Goal: Task Accomplishment & Management: Use online tool/utility

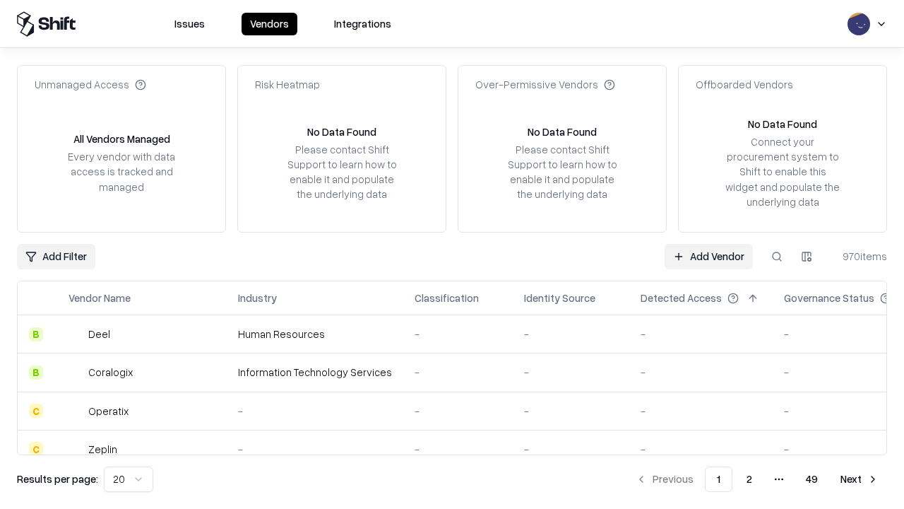
click at [709, 256] on link "Add Vendor" at bounding box center [709, 256] width 88 height 25
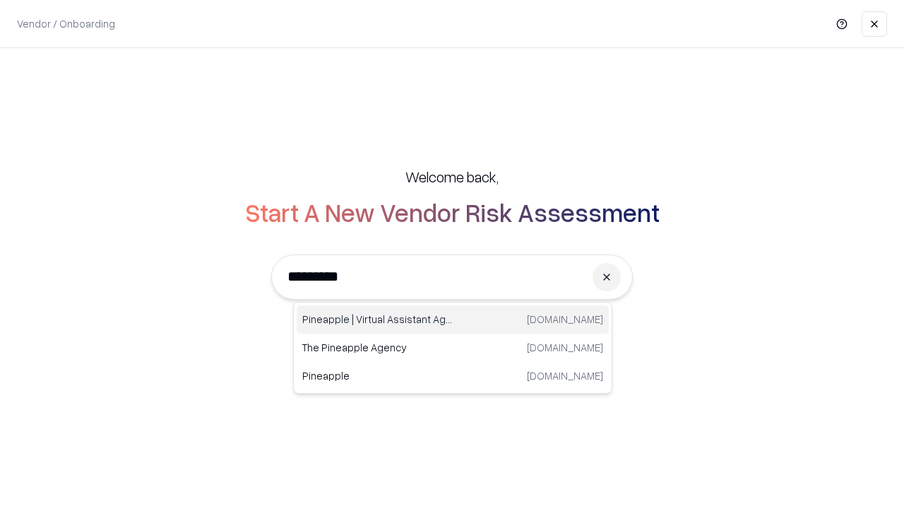
click at [453, 319] on div "Pineapple | Virtual Assistant Agency [DOMAIN_NAME]" at bounding box center [453, 319] width 312 height 28
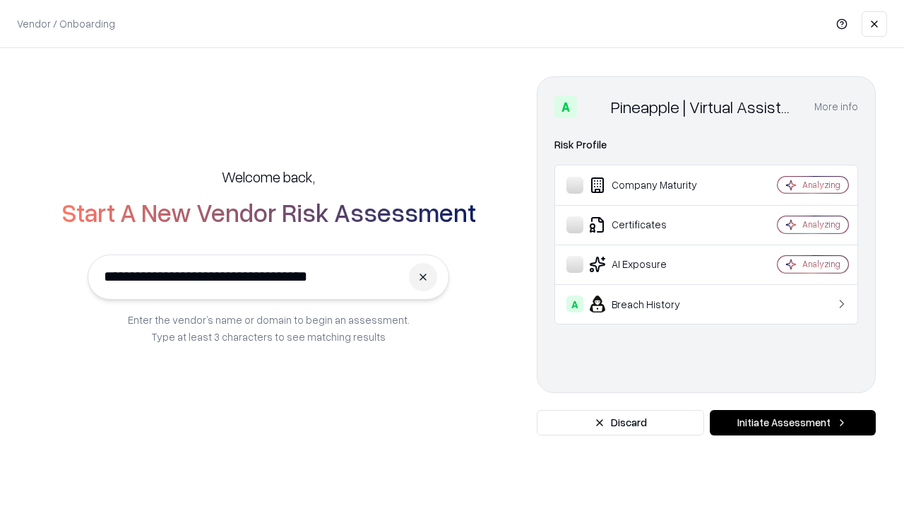
type input "**********"
click at [793, 422] on button "Initiate Assessment" at bounding box center [793, 422] width 166 height 25
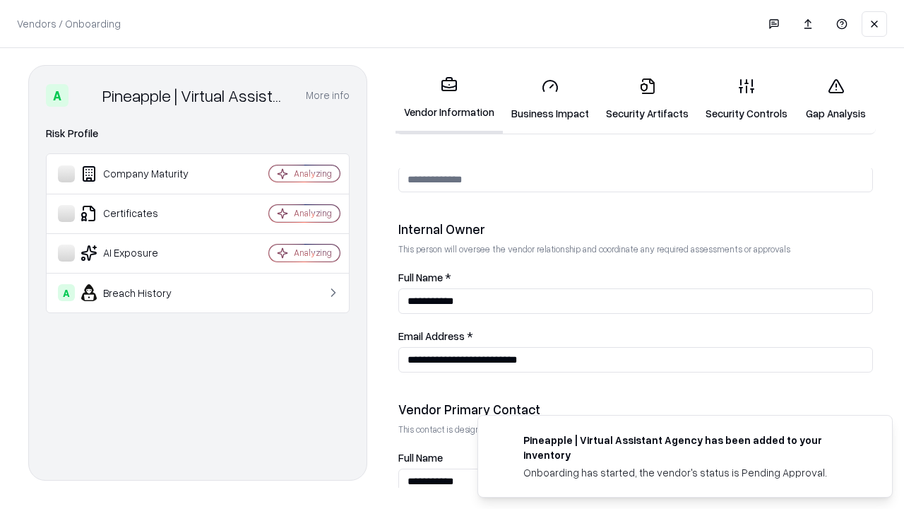
scroll to position [732, 0]
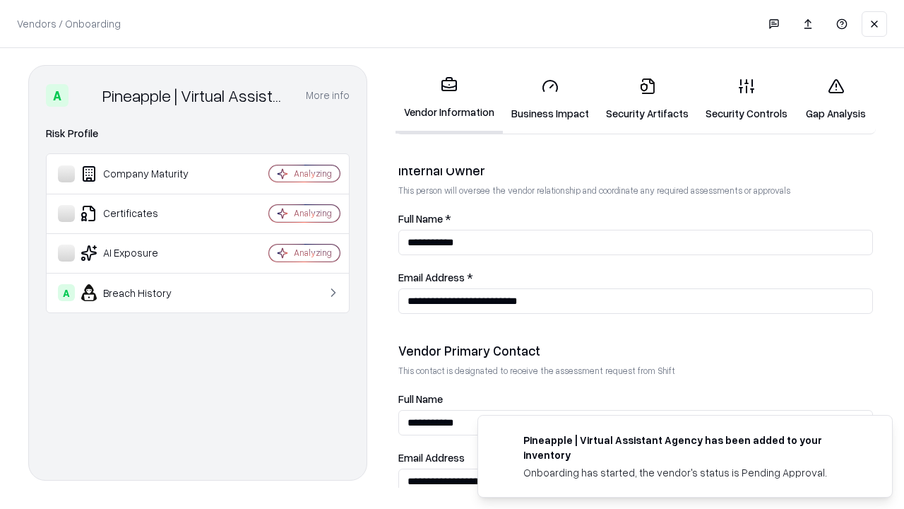
click at [550, 99] on link "Business Impact" at bounding box center [550, 99] width 95 height 66
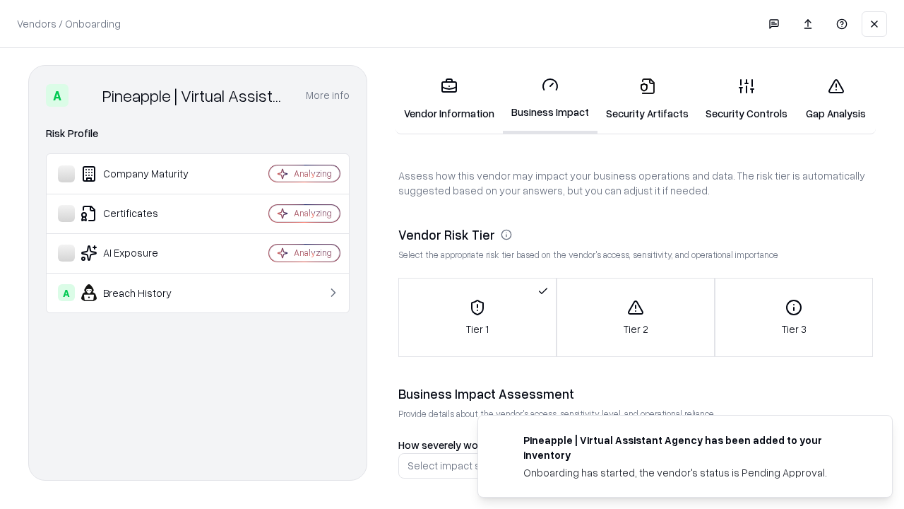
click at [836, 99] on link "Gap Analysis" at bounding box center [836, 99] width 80 height 66
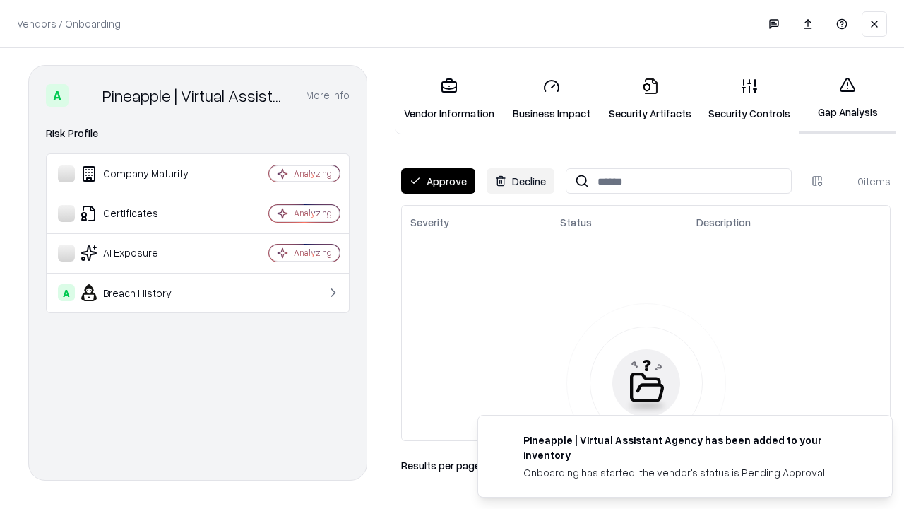
click at [438, 181] on button "Approve" at bounding box center [438, 180] width 74 height 25
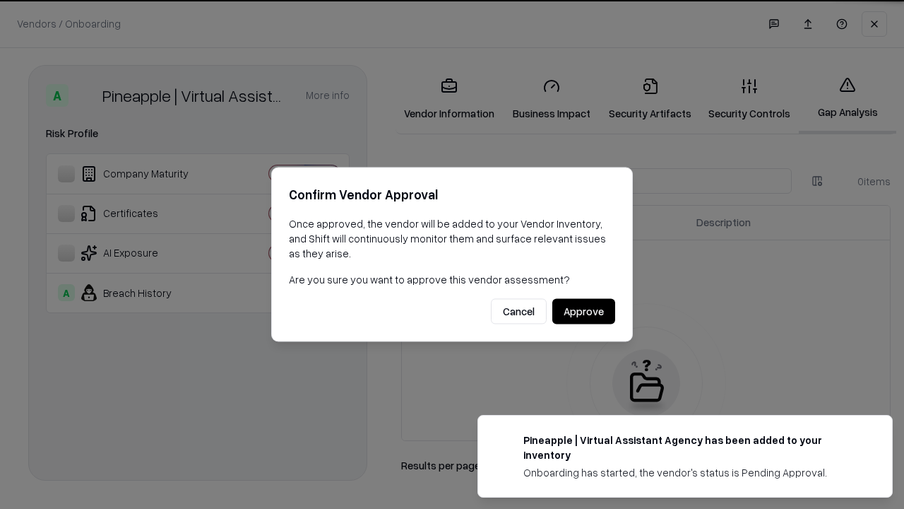
click at [583, 311] on button "Approve" at bounding box center [583, 311] width 63 height 25
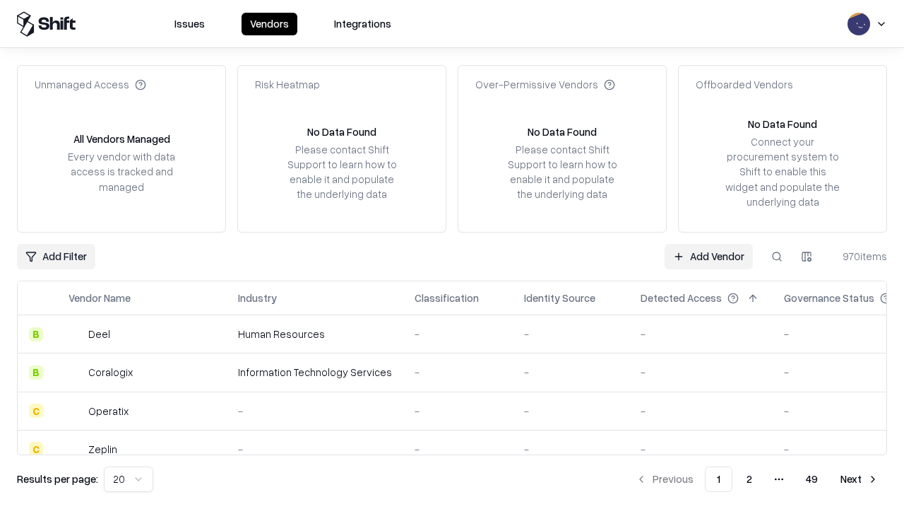
type input "**********"
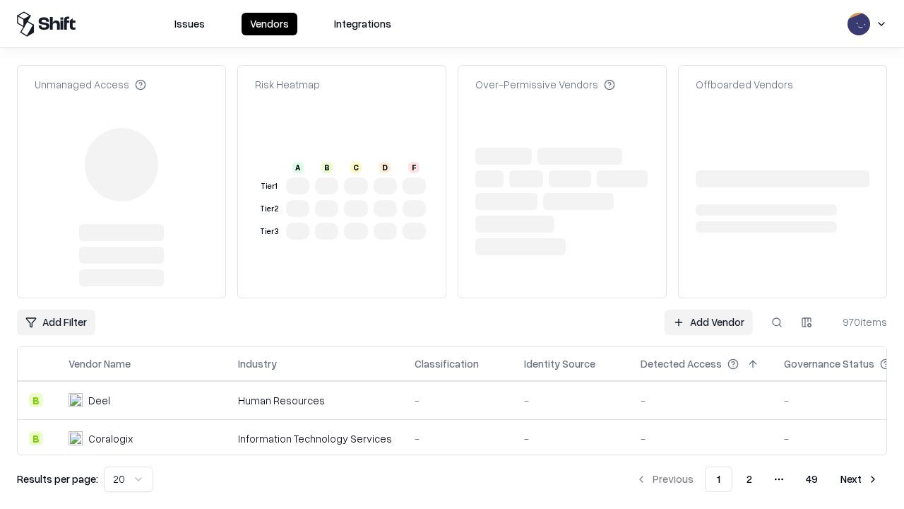
click at [709, 309] on link "Add Vendor" at bounding box center [709, 321] width 88 height 25
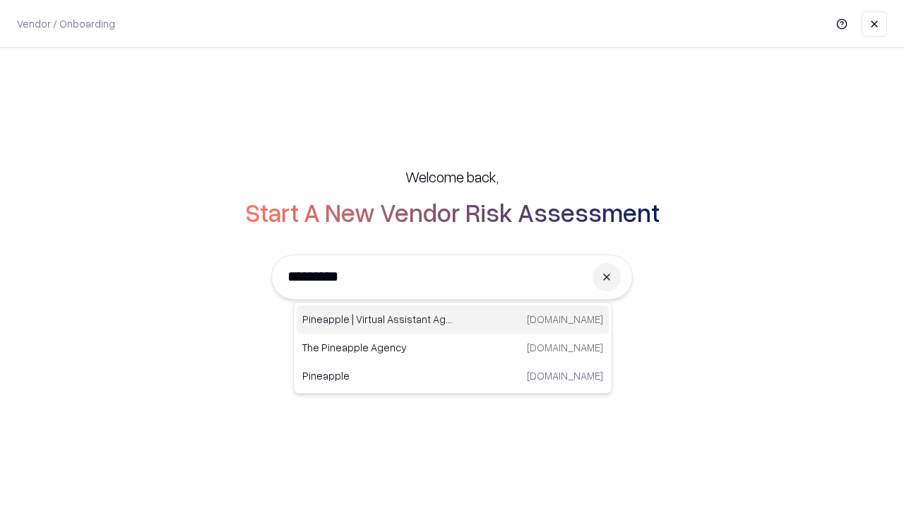
click at [453, 319] on div "Pineapple | Virtual Assistant Agency [DOMAIN_NAME]" at bounding box center [453, 319] width 312 height 28
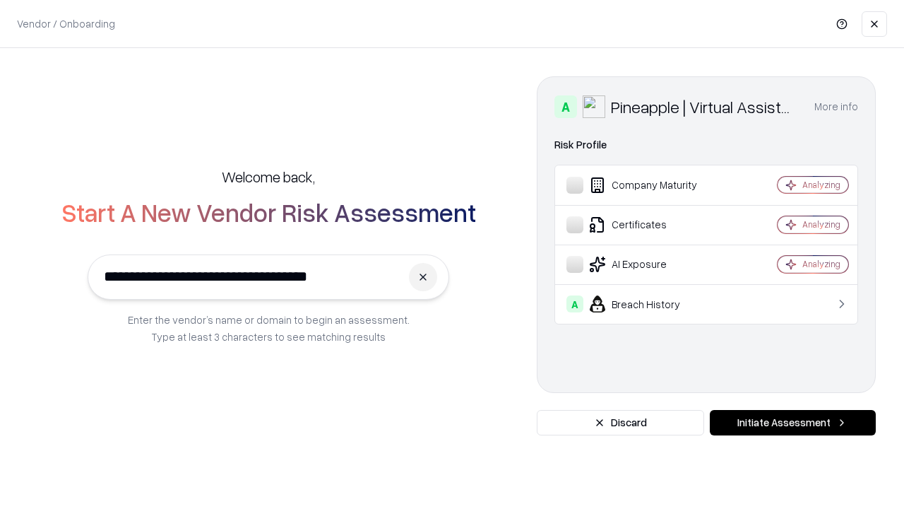
type input "**********"
click at [793, 422] on button "Initiate Assessment" at bounding box center [793, 422] width 166 height 25
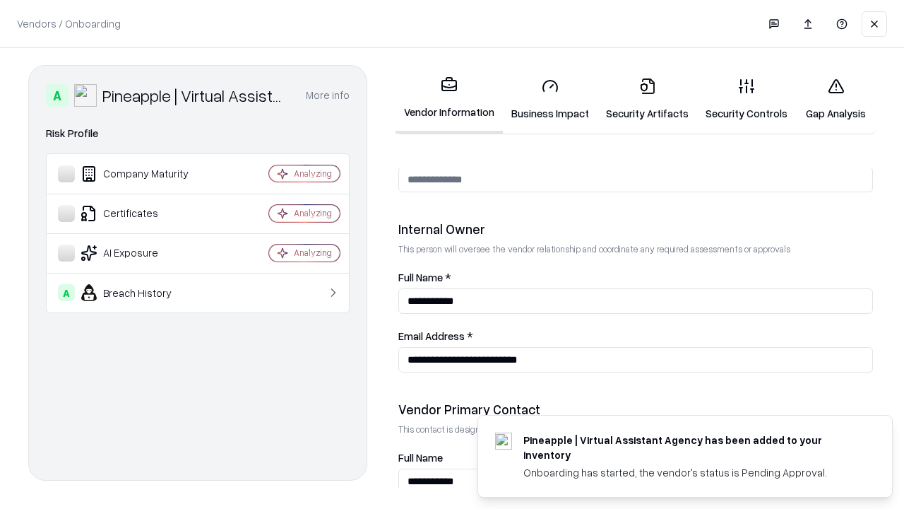
scroll to position [732, 0]
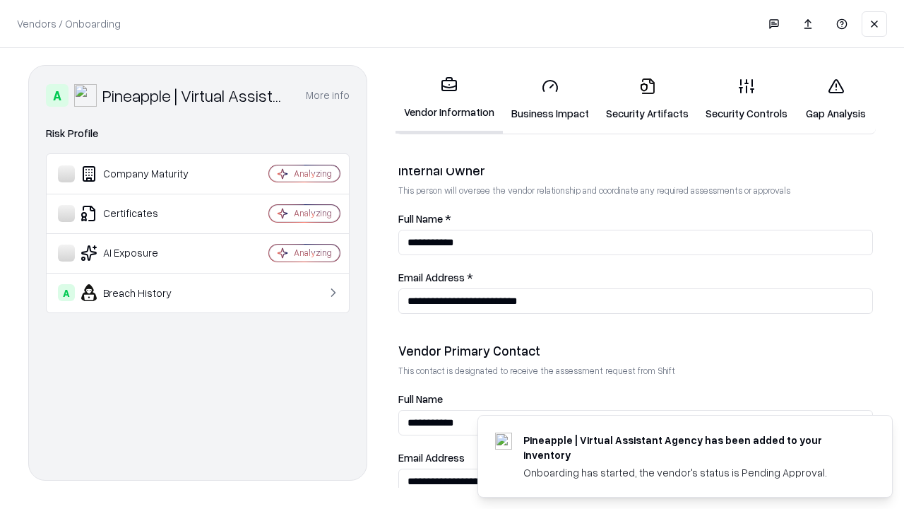
click at [836, 99] on link "Gap Analysis" at bounding box center [836, 99] width 80 height 66
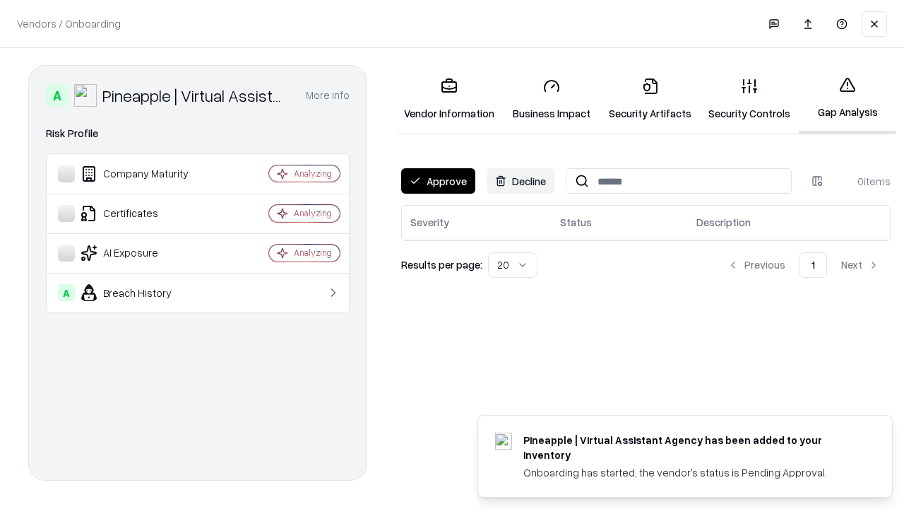
click at [438, 181] on button "Approve" at bounding box center [438, 180] width 74 height 25
